Goal: Transaction & Acquisition: Register for event/course

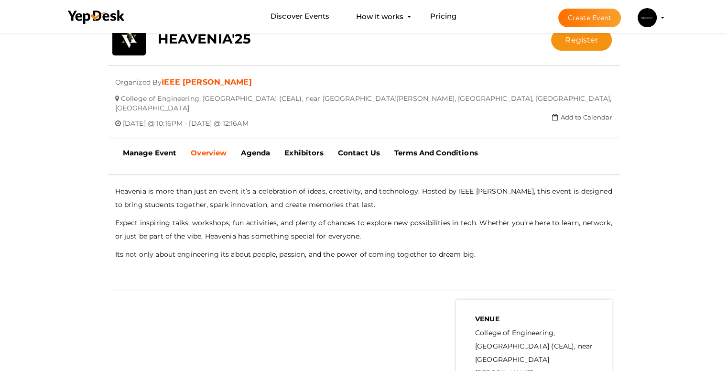
scroll to position [201, 0]
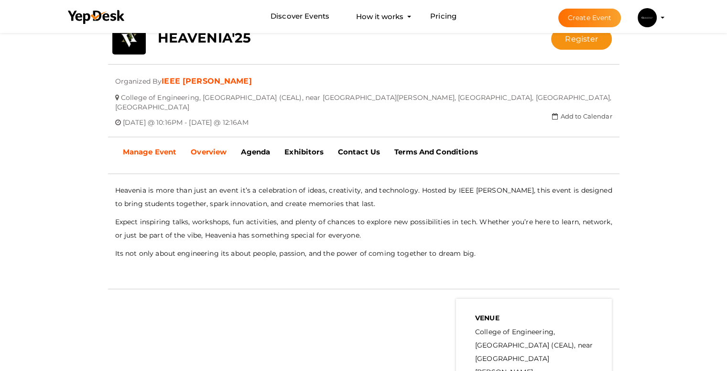
click at [162, 147] on b "Manage Event" at bounding box center [150, 151] width 54 height 9
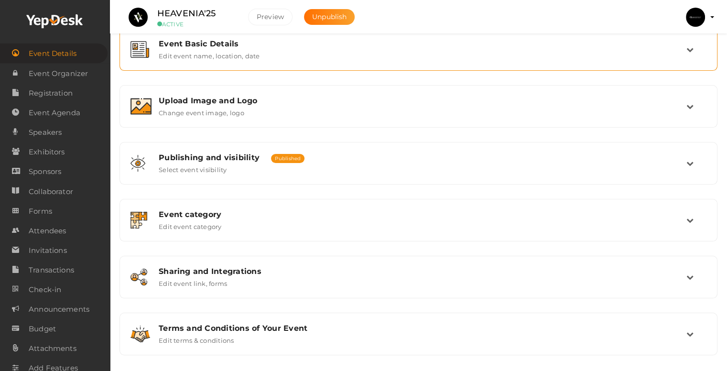
scroll to position [132, 0]
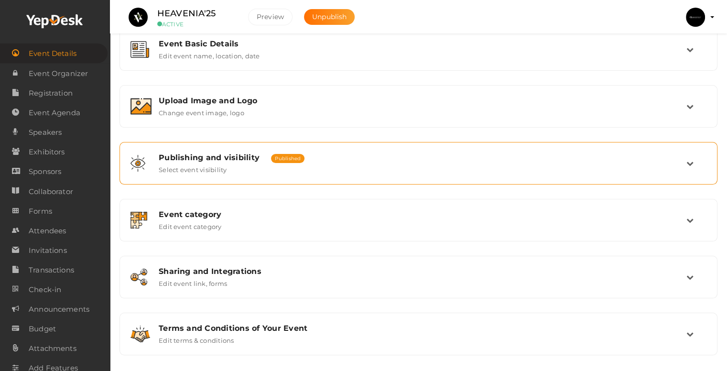
click at [227, 166] on div "Publishing and visibility Published UnPublished Select event visibility" at bounding box center [418, 163] width 535 height 21
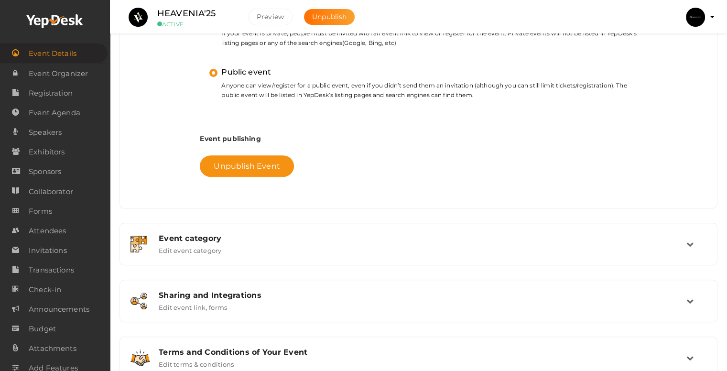
scroll to position [348, 0]
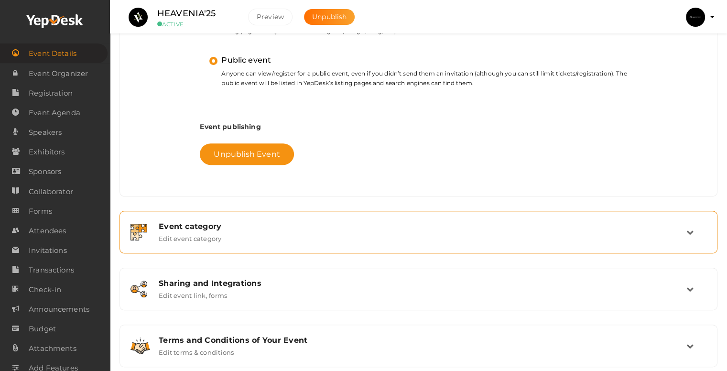
click at [206, 245] on div "Event category Edit event category" at bounding box center [418, 232] width 587 height 32
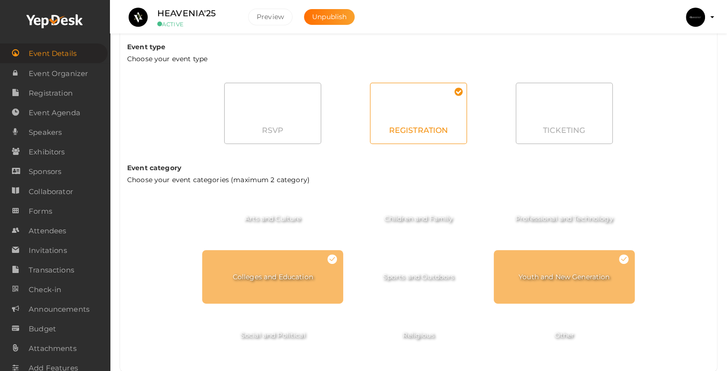
scroll to position [485, 0]
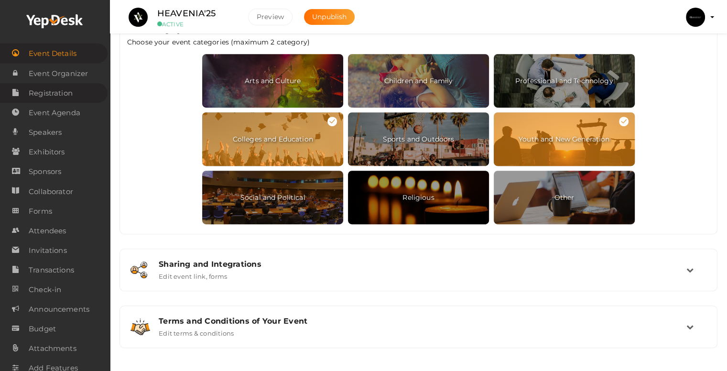
click at [53, 101] on span "Registration" at bounding box center [51, 93] width 44 height 19
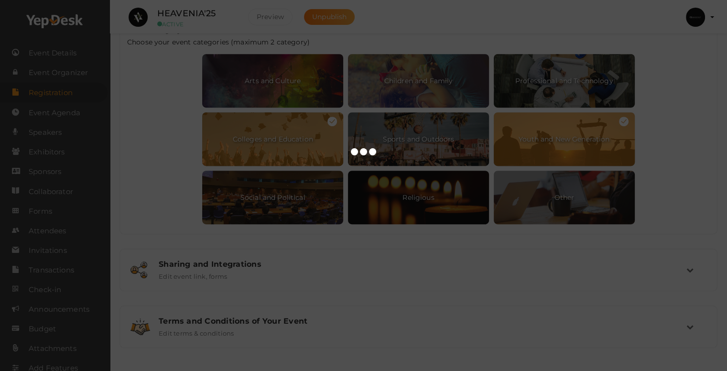
click at [519, 252] on div at bounding box center [363, 185] width 727 height 371
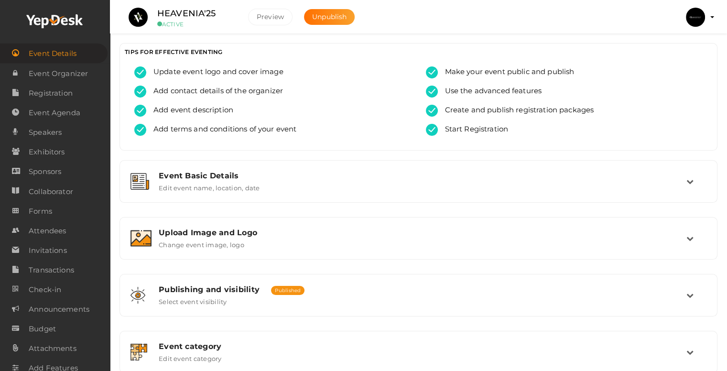
scroll to position [139, 0]
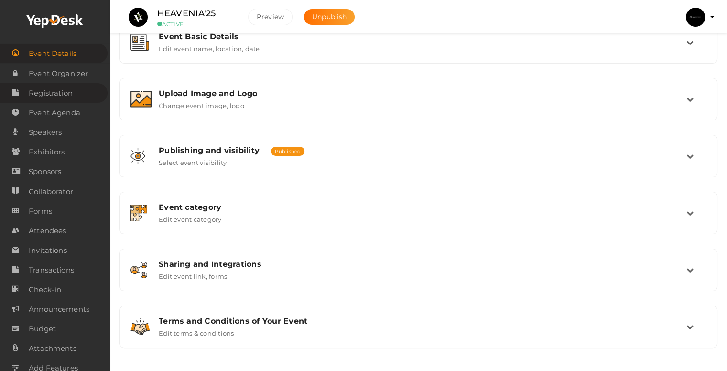
click at [57, 94] on span "Registration" at bounding box center [51, 93] width 44 height 19
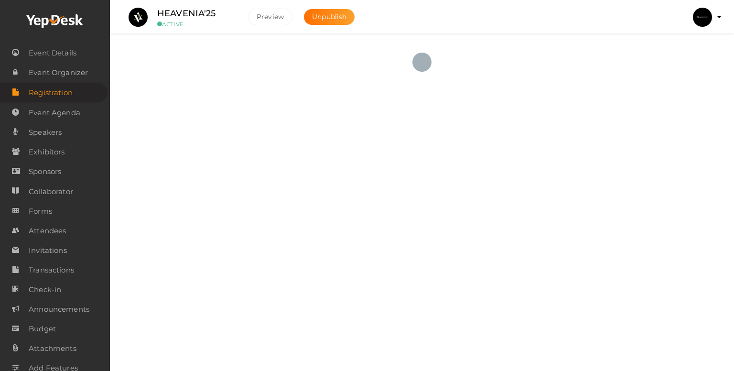
checkbox input "true"
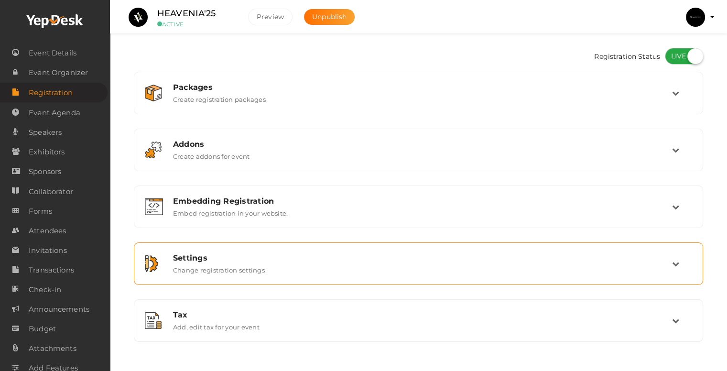
scroll to position [18, 0]
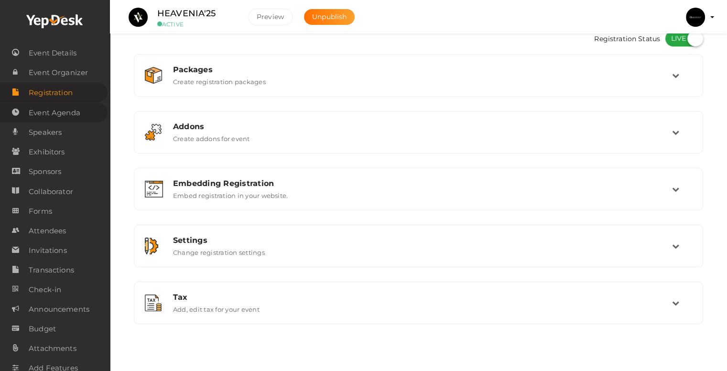
click at [48, 112] on span "Event Agenda" at bounding box center [55, 112] width 52 height 19
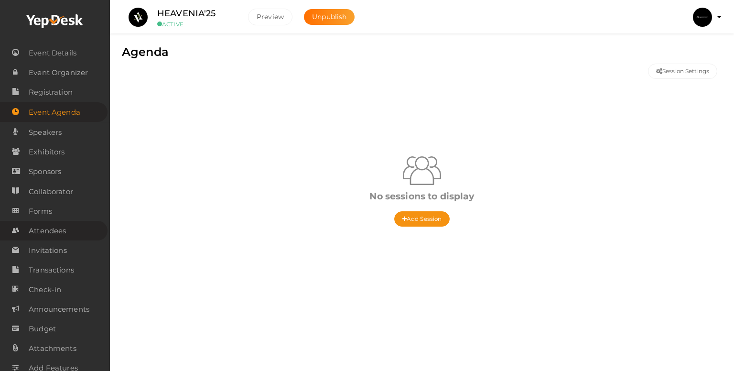
click at [51, 235] on span "Attendees" at bounding box center [47, 230] width 37 height 19
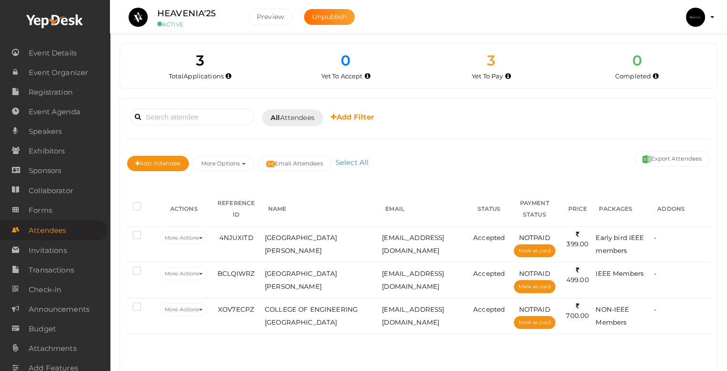
scroll to position [22, 0]
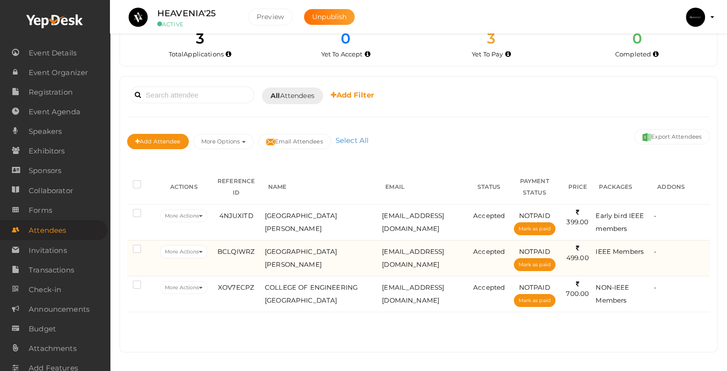
click at [579, 257] on span "499.00" at bounding box center [577, 253] width 22 height 18
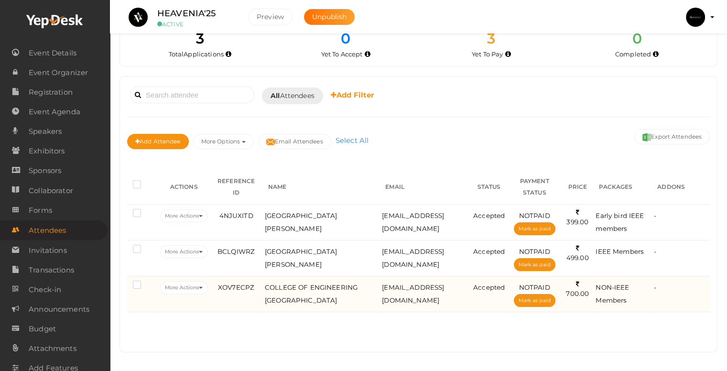
click at [578, 291] on span "700.00" at bounding box center [577, 289] width 23 height 18
type textarea "700.00"
click at [578, 291] on span "700.00" at bounding box center [577, 289] width 23 height 18
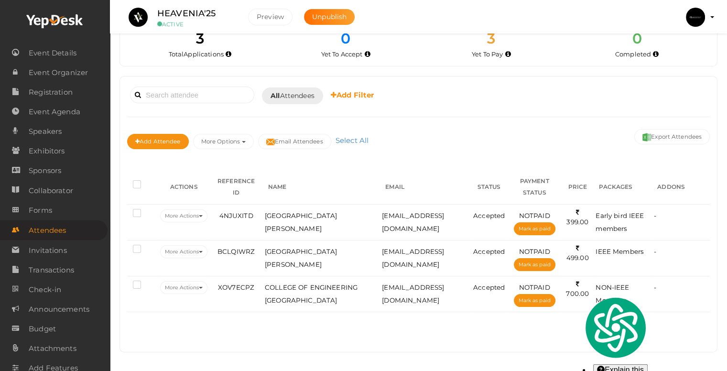
click at [512, 120] on div "Booked for Today Today Tomorrow This Week Custom Date All Attendees All Yet to …" at bounding box center [418, 121] width 582 height 75
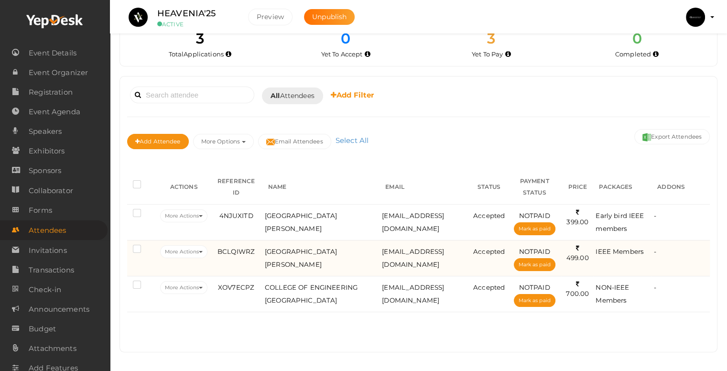
click at [573, 256] on span "499.00" at bounding box center [577, 253] width 22 height 18
click at [575, 258] on span "499.00" at bounding box center [577, 253] width 22 height 18
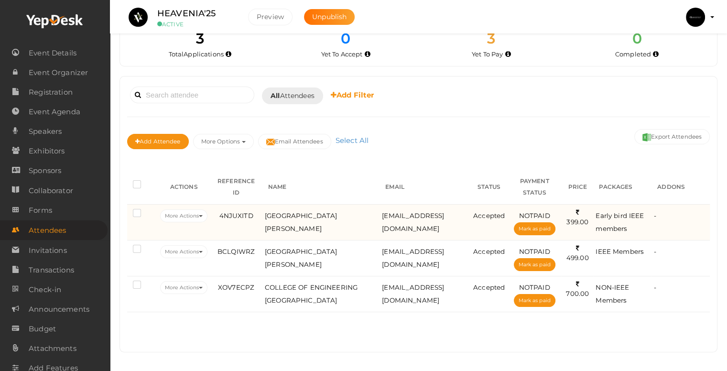
scroll to position [0, 0]
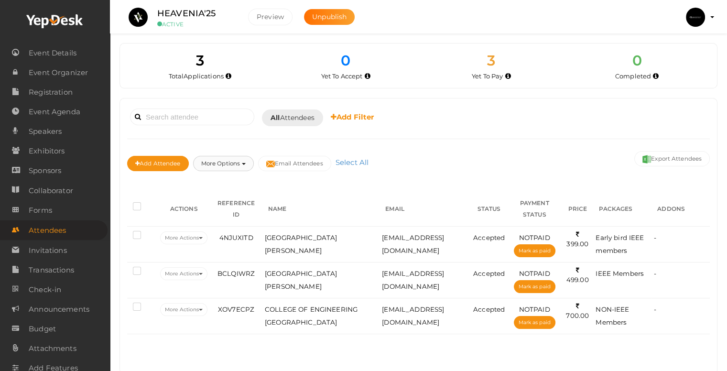
click at [243, 164] on button "More Options" at bounding box center [223, 163] width 61 height 15
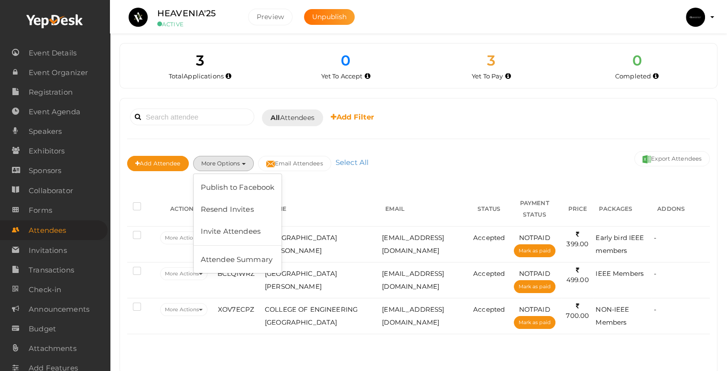
click at [562, 157] on div "Add Attendee More Options Publish to Facebook Resend Invites Invite Attendees A…" at bounding box center [418, 165] width 582 height 32
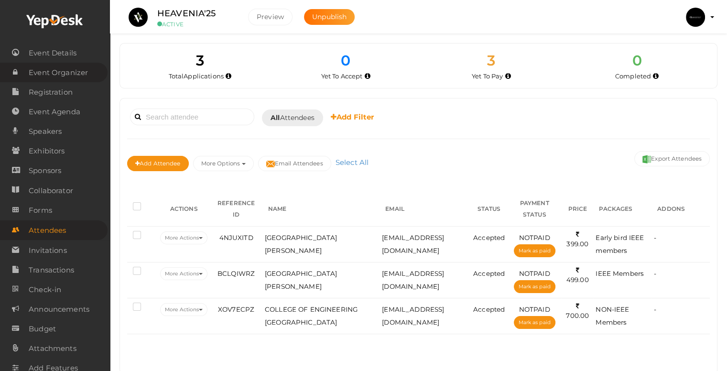
click at [52, 74] on span "Event Organizer" at bounding box center [58, 72] width 59 height 19
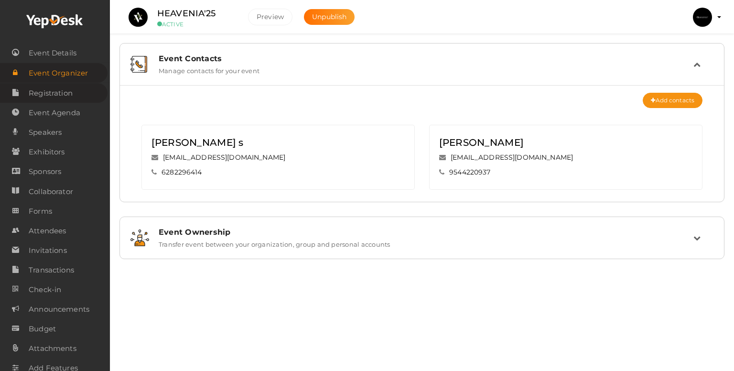
click at [49, 88] on span "Registration" at bounding box center [51, 93] width 44 height 19
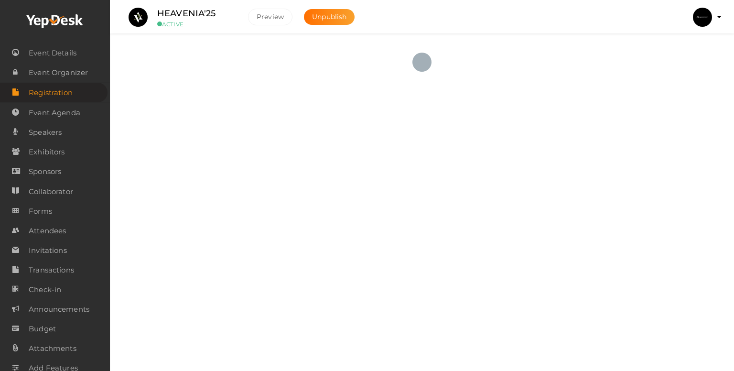
checkbox input "true"
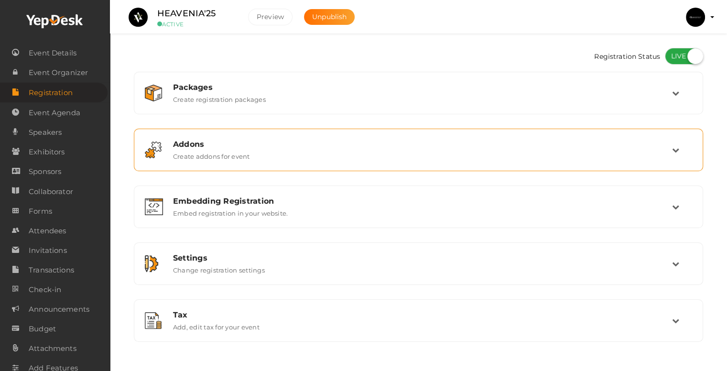
scroll to position [18, 0]
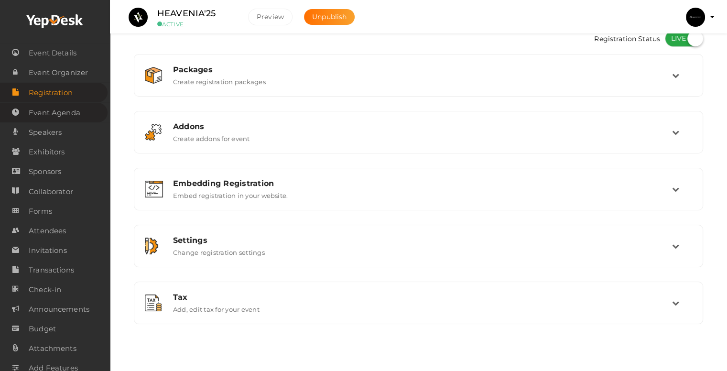
click at [48, 116] on span "Event Agenda" at bounding box center [55, 112] width 52 height 19
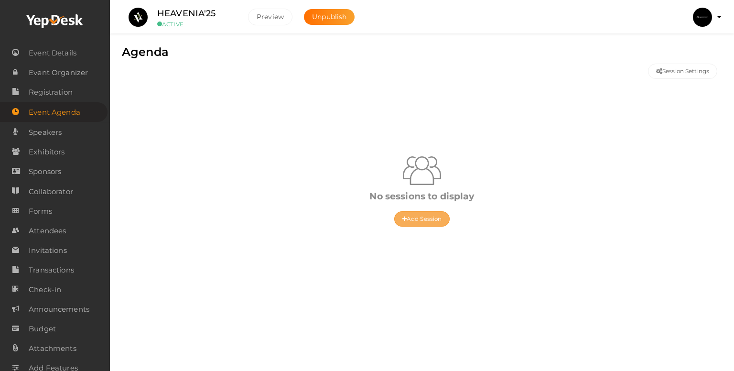
click at [422, 220] on button "Add Session" at bounding box center [421, 218] width 55 height 15
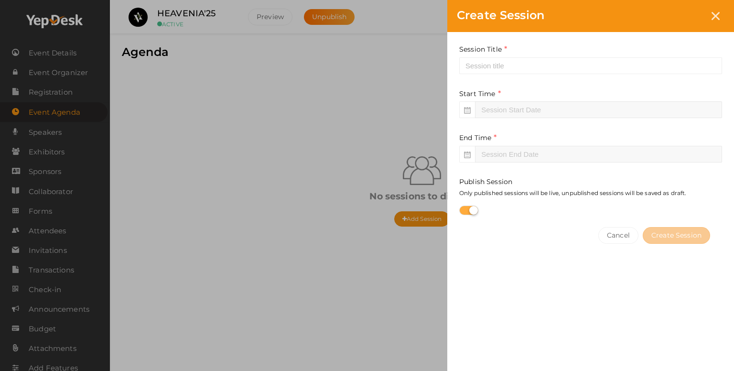
click at [52, 126] on div "Create Session Session Title This field is Required. Start Time End Time Sessio…" at bounding box center [367, 185] width 734 height 371
click at [52, 132] on div "Create Session Session Title This field is Required. Start Time End Time Sessio…" at bounding box center [367, 185] width 734 height 371
click at [711, 15] on div at bounding box center [716, 16] width 18 height 18
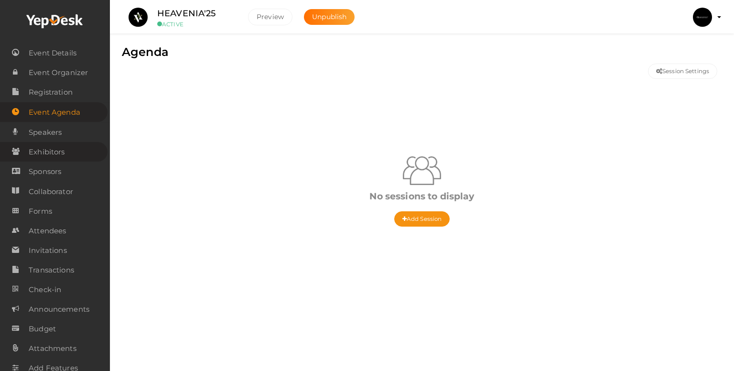
click at [59, 150] on span "Exhibitors" at bounding box center [47, 151] width 36 height 19
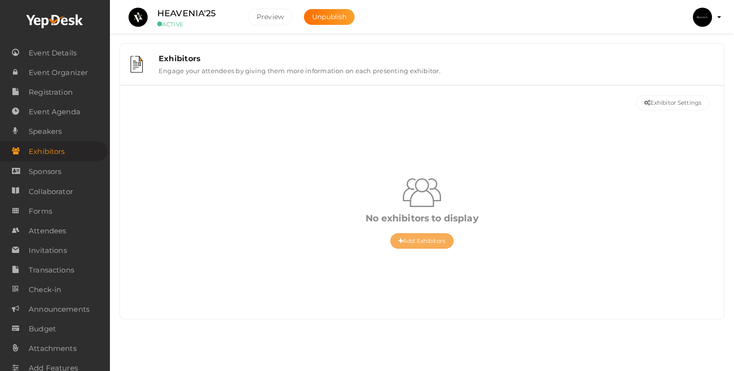
click at [414, 239] on button "Add Exhibitors" at bounding box center [421, 240] width 63 height 15
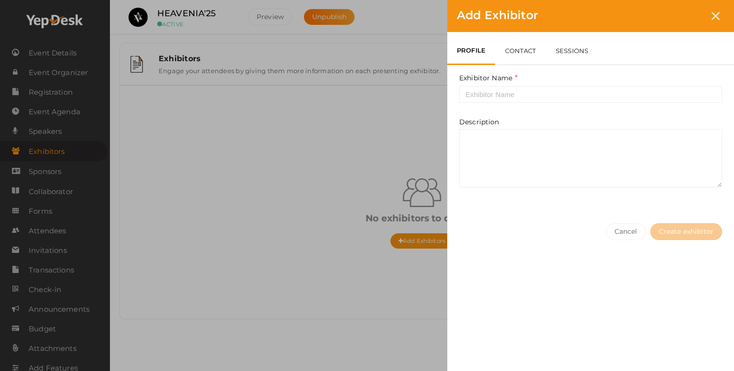
click at [725, 15] on div "Add Exhibitor" at bounding box center [590, 16] width 287 height 32
click at [719, 16] on icon at bounding box center [716, 16] width 8 height 8
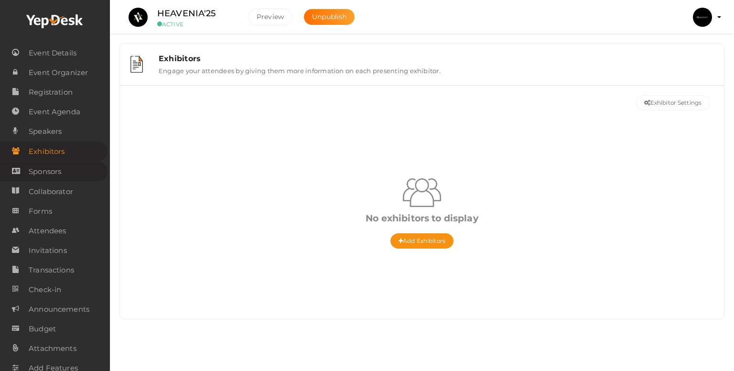
click at [42, 174] on span "Sponsors" at bounding box center [45, 171] width 32 height 19
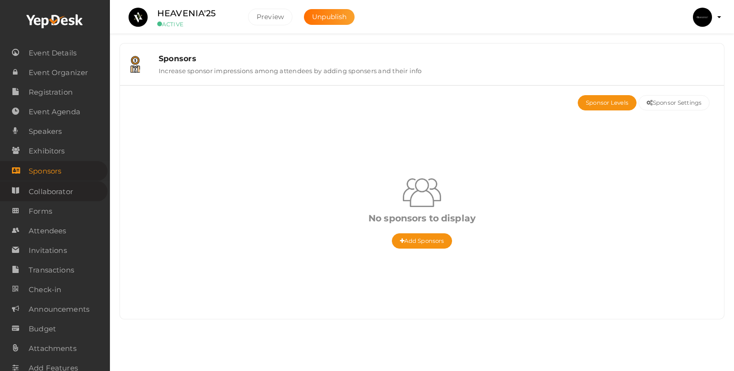
click at [57, 194] on span "Collaborator" at bounding box center [51, 191] width 44 height 19
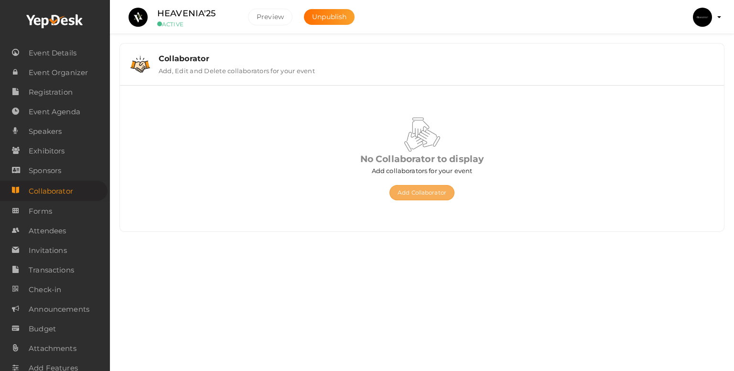
click at [426, 196] on button "Add Collaborator" at bounding box center [421, 192] width 65 height 15
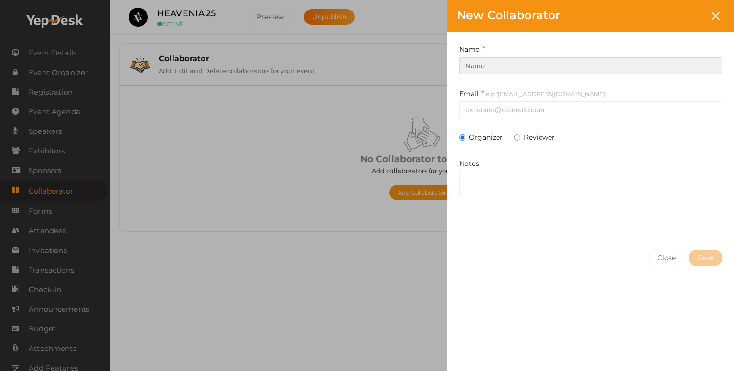
click at [524, 70] on input at bounding box center [590, 65] width 263 height 17
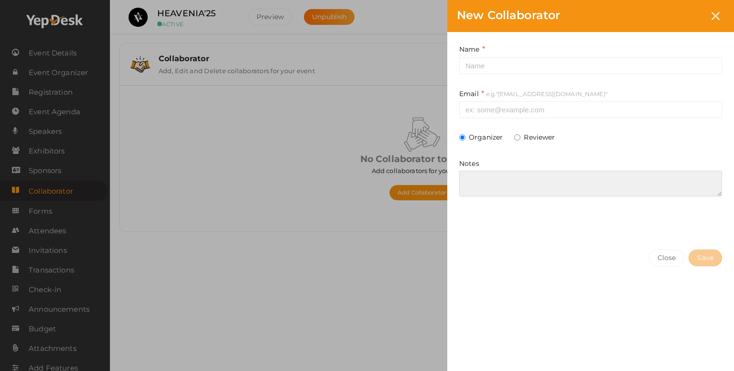
click at [489, 191] on textarea at bounding box center [590, 184] width 263 height 26
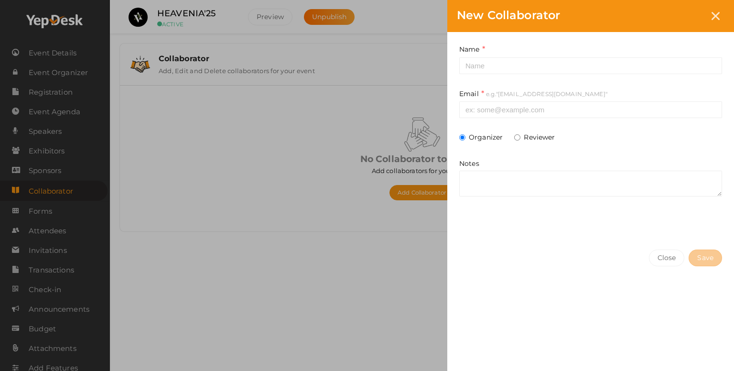
click at [107, 191] on div "New Collaborator Name This field is Required. Email e.g."some@example.com" This…" at bounding box center [367, 185] width 734 height 371
click at [327, 190] on div "New Collaborator Name This field is Required. Email e.g."some@example.com" This…" at bounding box center [367, 185] width 734 height 371
click at [721, 18] on div at bounding box center [716, 16] width 18 height 18
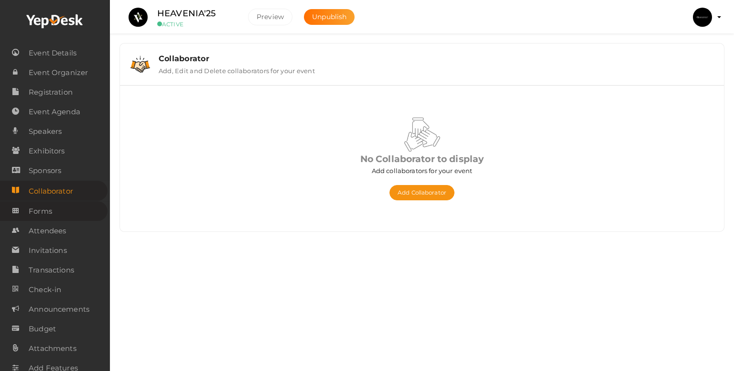
click at [43, 213] on span "Forms" at bounding box center [40, 211] width 23 height 19
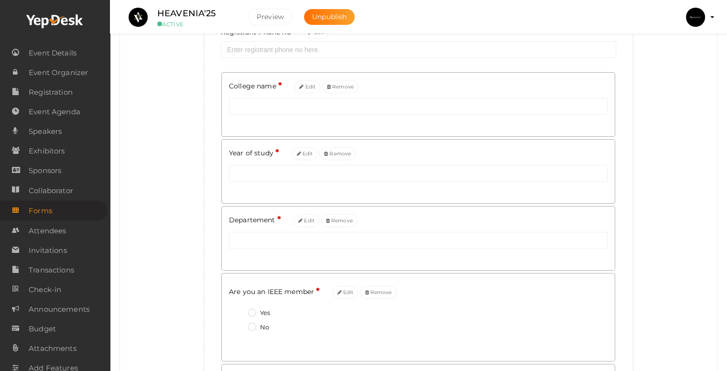
scroll to position [356, 0]
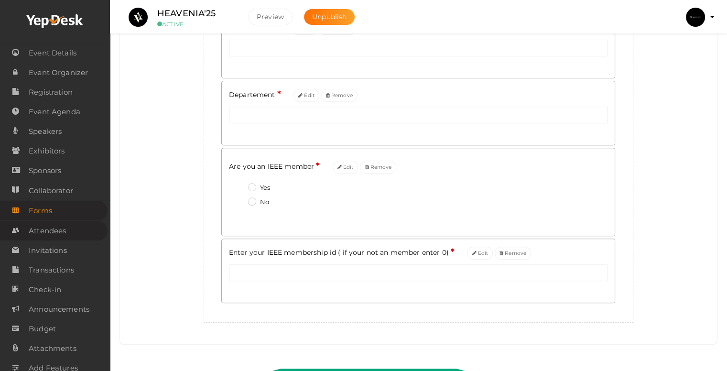
click at [54, 231] on span "Attendees" at bounding box center [47, 230] width 37 height 19
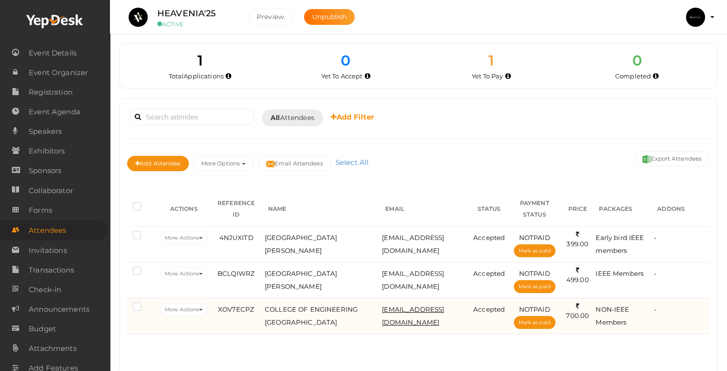
scroll to position [22, 0]
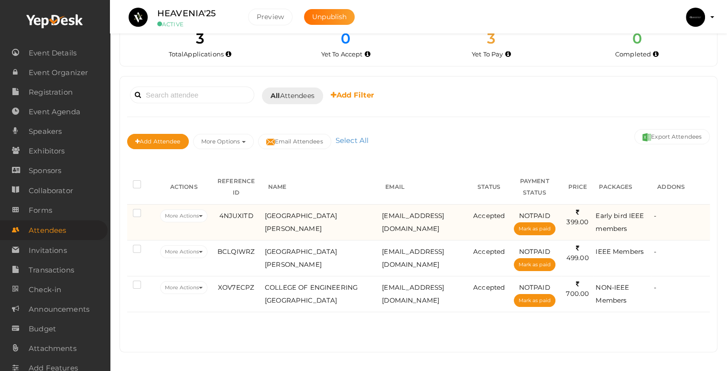
click at [684, 209] on div "-" at bounding box center [681, 215] width 54 height 13
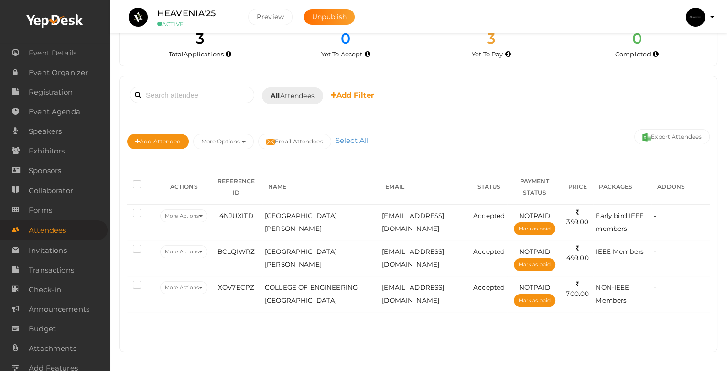
scroll to position [0, 0]
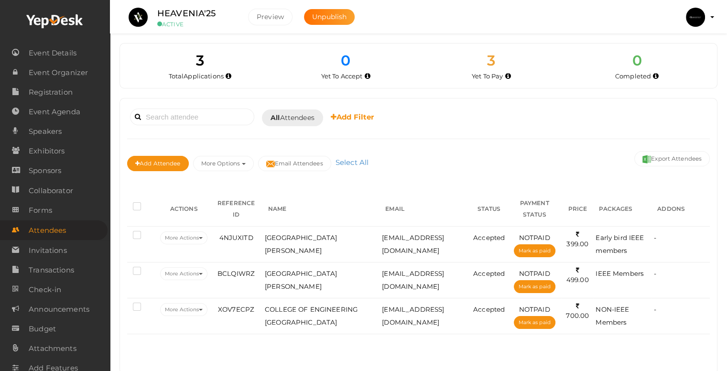
click at [350, 116] on b "Add Filter" at bounding box center [352, 116] width 43 height 9
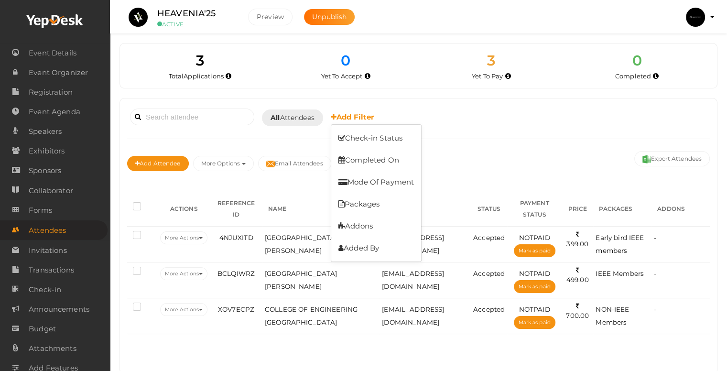
click at [439, 0] on ul "HEAVENIA'25 ACTIVE Preview Unpublish Preview IEEE SB CEAL pranavsachu2005@gmail…" at bounding box center [418, 12] width 593 height 24
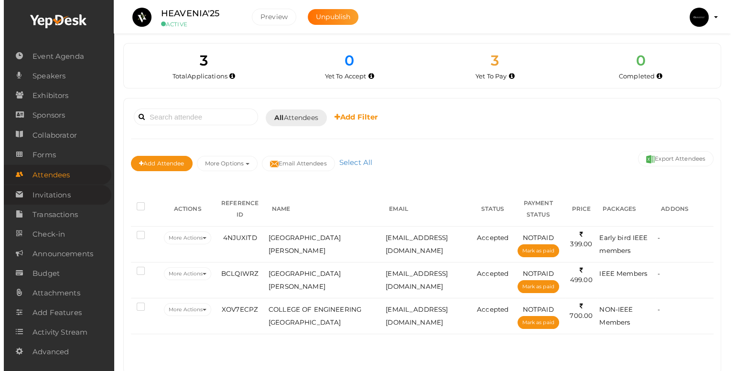
scroll to position [58, 0]
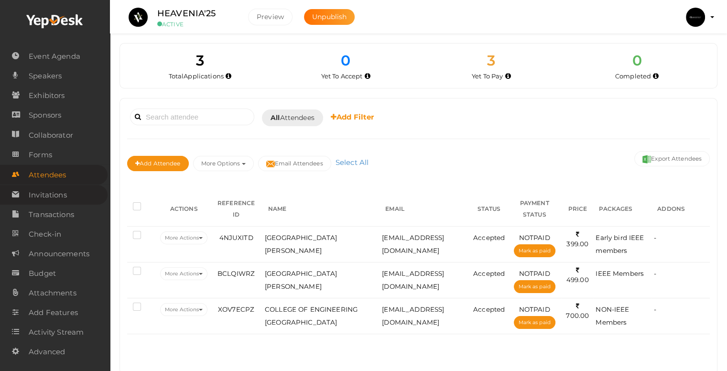
click at [42, 198] on span "Invitations" at bounding box center [48, 194] width 38 height 19
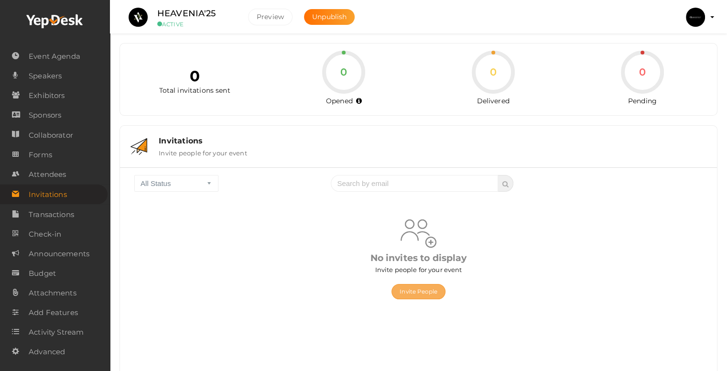
click at [418, 298] on button "Invite People" at bounding box center [418, 291] width 54 height 15
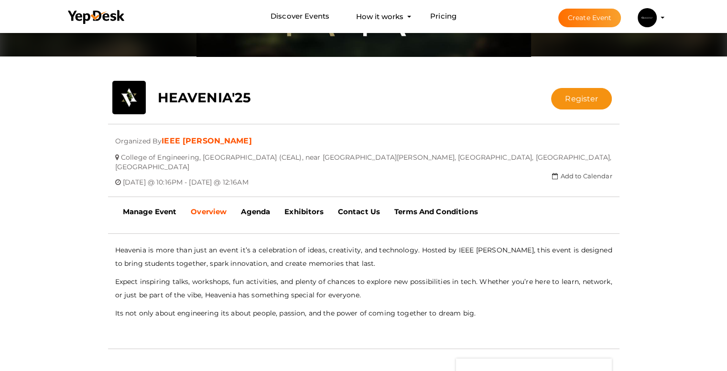
scroll to position [141, 0]
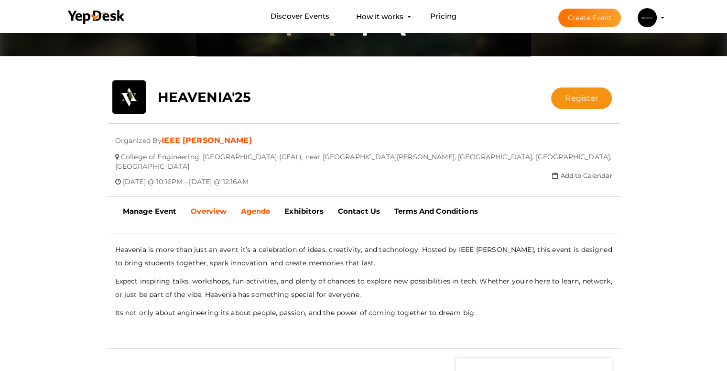
click at [256, 206] on link "Agenda" at bounding box center [255, 211] width 43 height 24
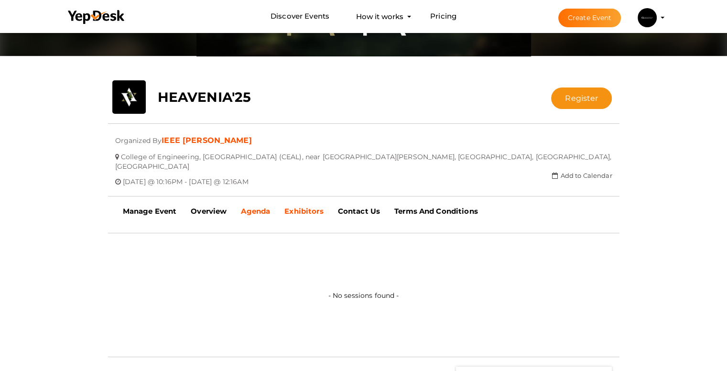
click at [313, 206] on b "Exhibitors" at bounding box center [303, 210] width 39 height 9
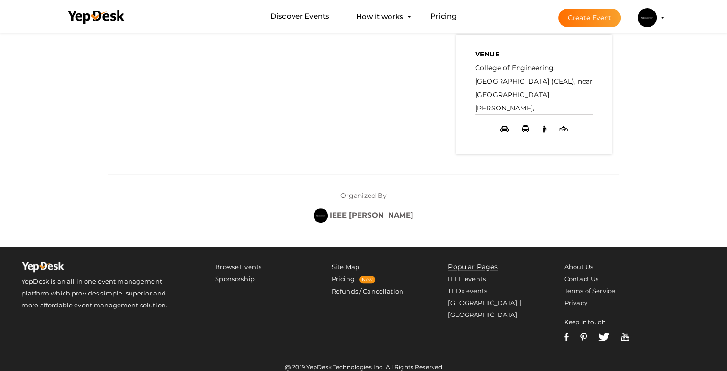
scroll to position [0, 0]
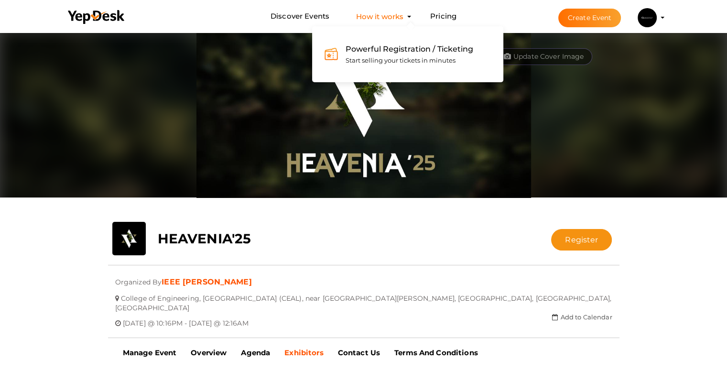
click at [407, 51] on span "Powerful Registration / Ticketing" at bounding box center [409, 48] width 128 height 9
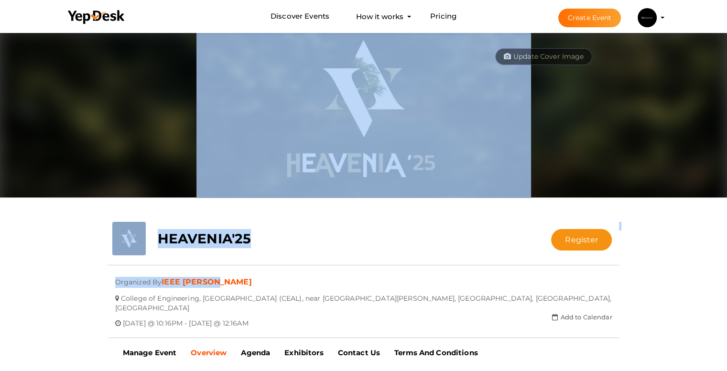
drag, startPoint x: 252, startPoint y: 276, endPoint x: 294, endPoint y: 164, distance: 119.7
type textarea "Update Cover Image HEAVENIA'25 Register Organized By IEEE SB CEAL"
click at [294, 164] on div "close Your present response to the invite is You can change your response below…" at bounding box center [363, 371] width 727 height 680
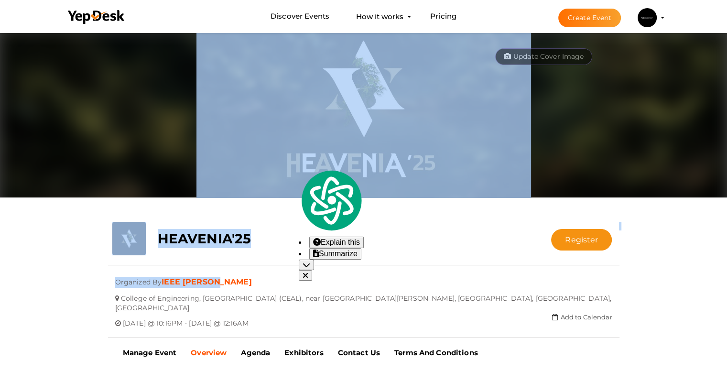
click at [307, 242] on div "HEAVENIA'25" at bounding box center [321, 236] width 341 height 29
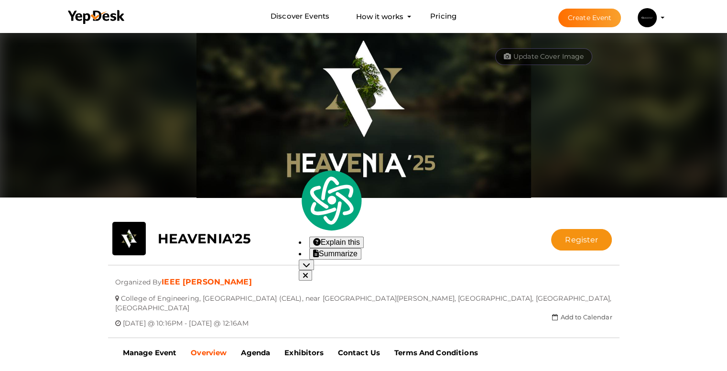
click at [307, 242] on div "HEAVENIA'25" at bounding box center [321, 236] width 341 height 29
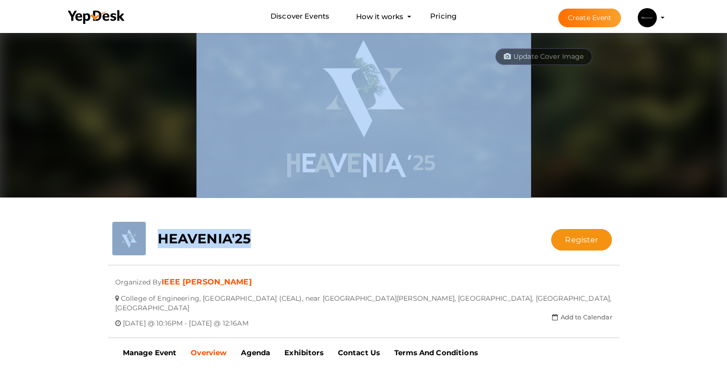
drag, startPoint x: 307, startPoint y: 242, endPoint x: 335, endPoint y: 148, distance: 98.7
click at [335, 148] on div "close Your present response to the invite is You can change your response below…" at bounding box center [363, 371] width 727 height 680
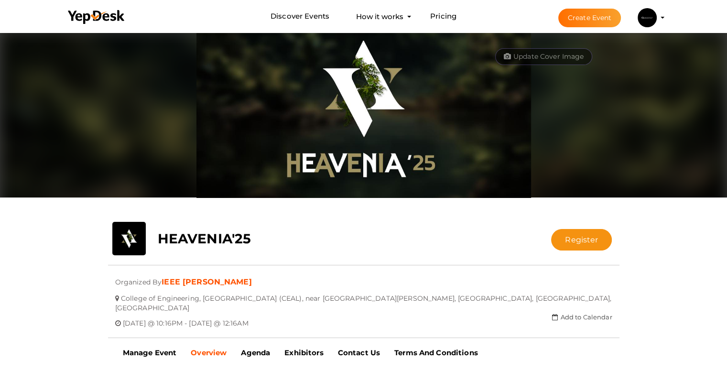
click at [396, 253] on div "upload HEAVENIA'25 Register Registration closed Updating Status Visit Website S…" at bounding box center [364, 285] width 526 height 126
drag, startPoint x: 396, startPoint y: 253, endPoint x: 581, endPoint y: 241, distance: 185.8
click at [581, 241] on div "upload HEAVENIA'25 Register Registration closed Updating Status Visit Website S…" at bounding box center [364, 285] width 526 height 126
click at [581, 241] on button "Register" at bounding box center [581, 240] width 61 height 22
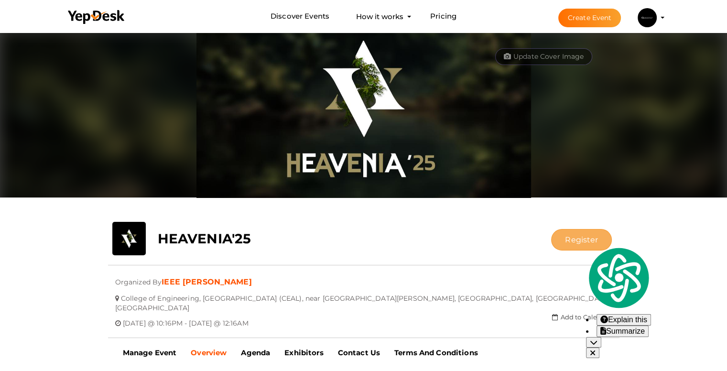
click at [581, 241] on button "Register" at bounding box center [581, 240] width 61 height 22
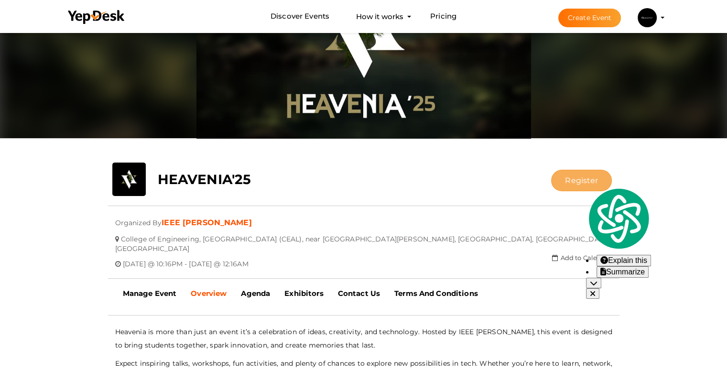
click at [573, 172] on button "Register" at bounding box center [581, 181] width 61 height 22
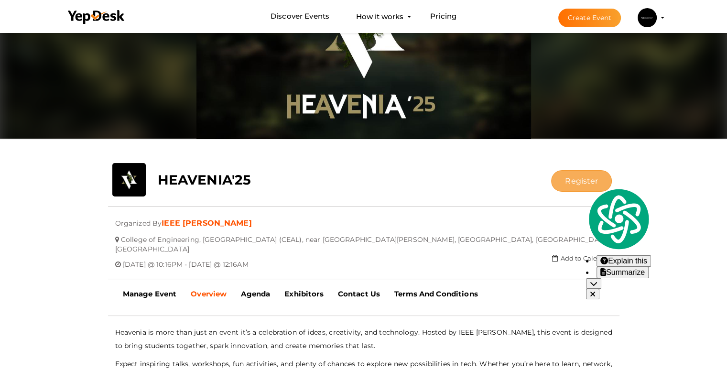
click at [573, 172] on button "Register" at bounding box center [581, 181] width 61 height 22
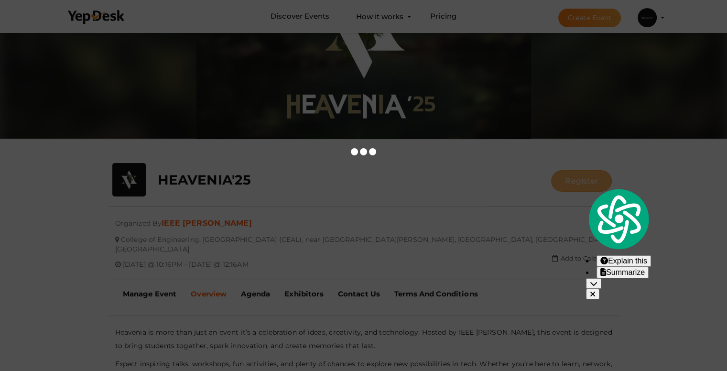
click at [573, 172] on button "Register" at bounding box center [581, 181] width 61 height 22
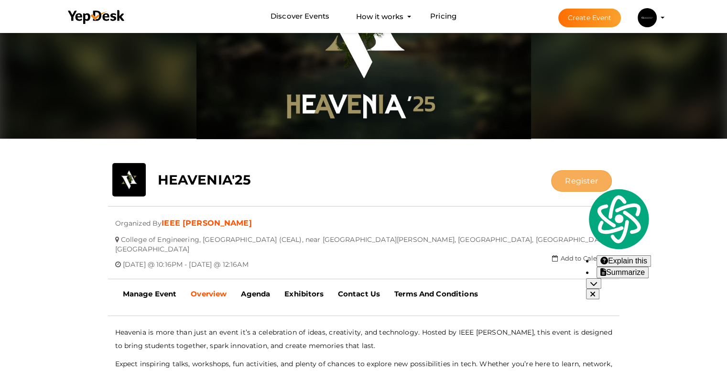
click at [573, 172] on button "Register" at bounding box center [581, 181] width 61 height 22
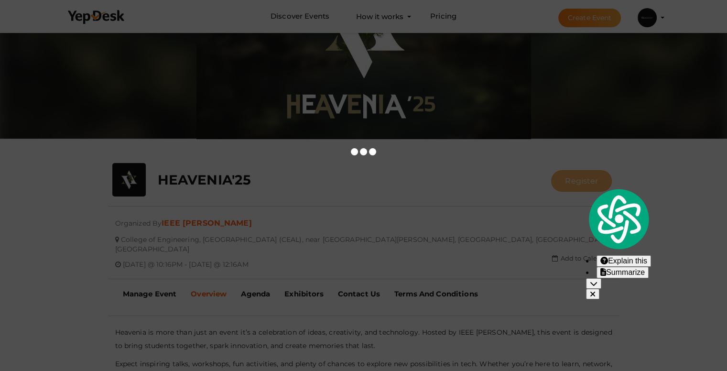
click at [573, 172] on button "Register" at bounding box center [581, 181] width 61 height 22
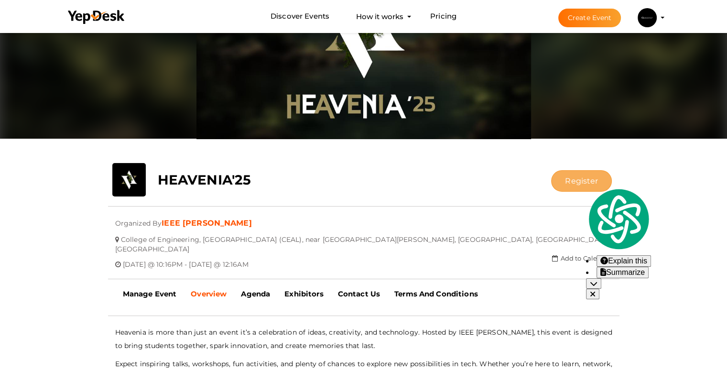
click at [573, 172] on button "Register" at bounding box center [581, 181] width 61 height 22
click at [455, 199] on div at bounding box center [363, 204] width 511 height 17
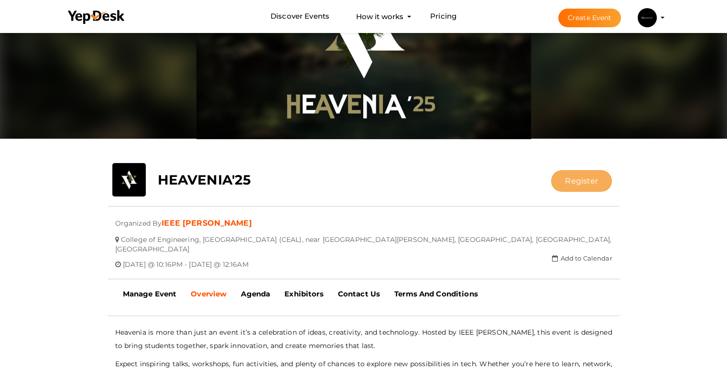
click at [568, 174] on button "Register" at bounding box center [581, 181] width 61 height 22
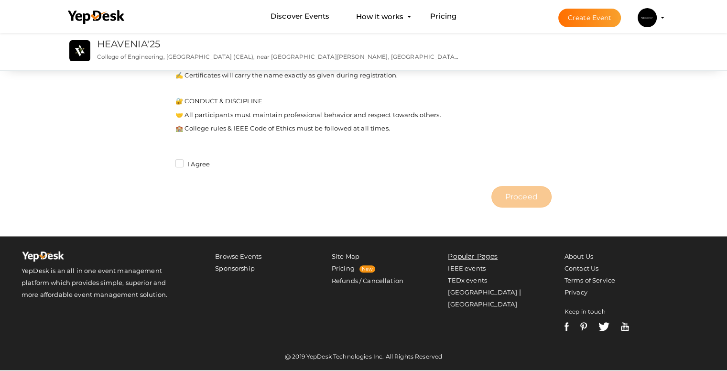
scroll to position [800, 0]
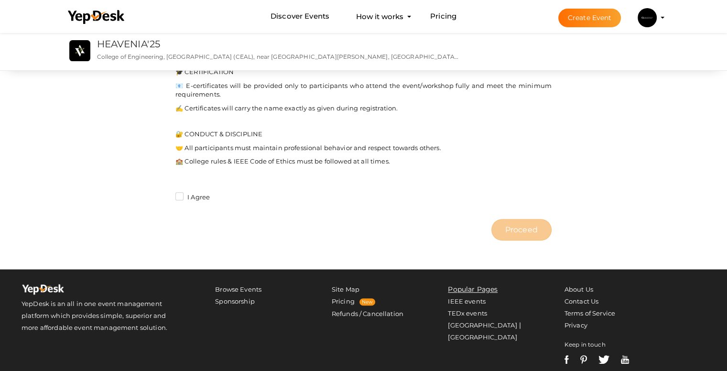
click at [180, 198] on label "I Agree" at bounding box center [192, 198] width 34 height 10
click at [166, 194] on input "I Agree" at bounding box center [166, 194] width 0 height 0
click at [180, 198] on label "I Agree" at bounding box center [192, 198] width 34 height 10
click at [166, 194] on input "I Agree" at bounding box center [166, 194] width 0 height 0
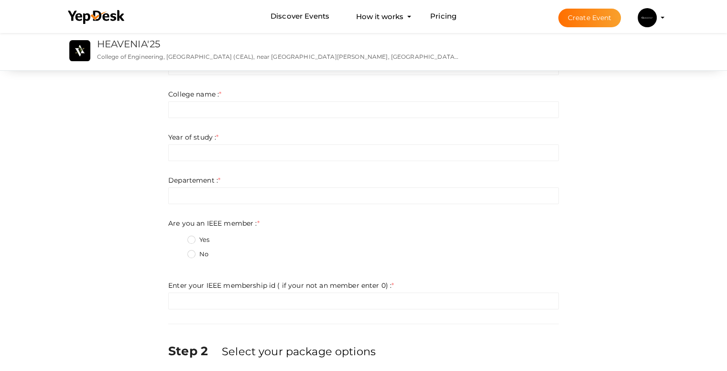
scroll to position [0, 0]
